Goal: Navigation & Orientation: Find specific page/section

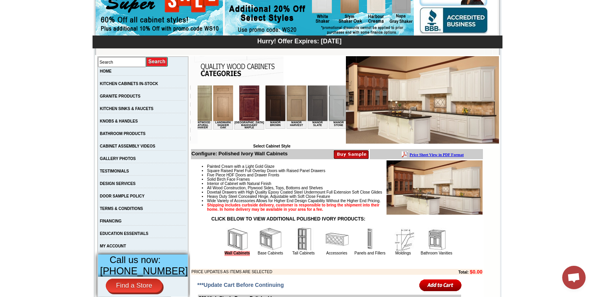
scroll to position [0, 663]
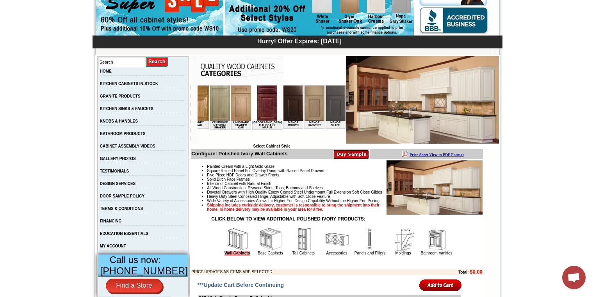
click at [304, 115] on img at bounding box center [314, 103] width 20 height 36
click at [283, 112] on img at bounding box center [293, 103] width 20 height 36
click at [283, 120] on img at bounding box center [293, 103] width 20 height 36
click at [283, 126] on td "Manor Brown" at bounding box center [293, 125] width 20 height 8
click at [283, 116] on img at bounding box center [293, 103] width 20 height 36
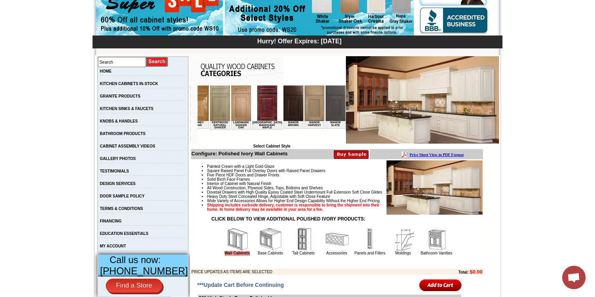
click at [283, 116] on img at bounding box center [293, 103] width 20 height 36
click at [283, 98] on img at bounding box center [293, 103] width 20 height 36
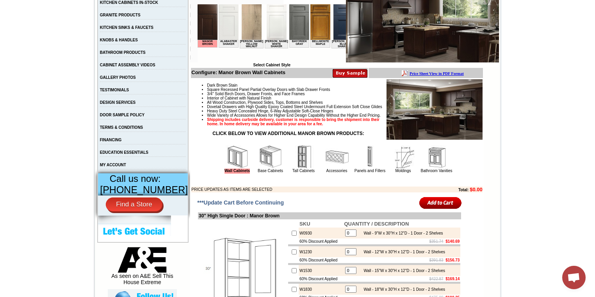
scroll to position [281, 0]
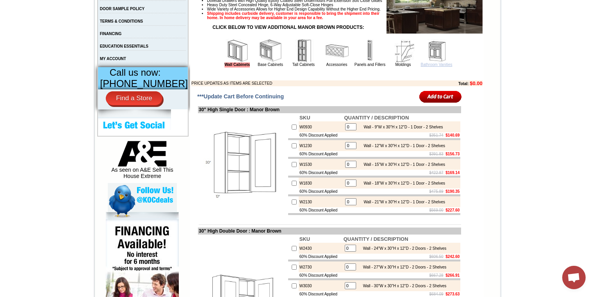
click at [428, 67] on link "Bathroom Vanities" at bounding box center [437, 64] width 32 height 4
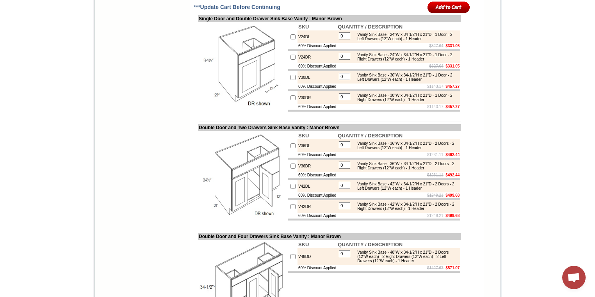
scroll to position [999, 0]
